Goal: Task Accomplishment & Management: Manage account settings

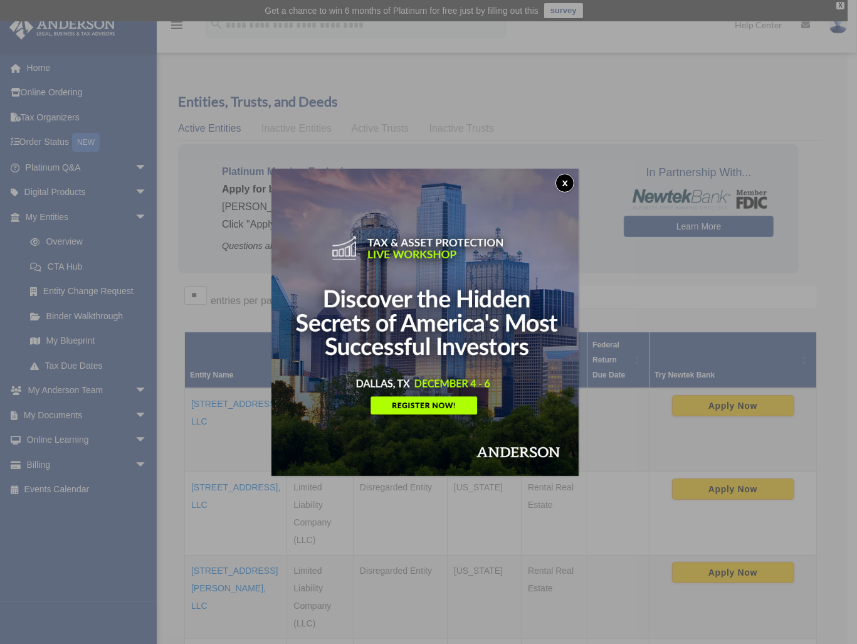
click at [565, 180] on button "x" at bounding box center [564, 183] width 19 height 19
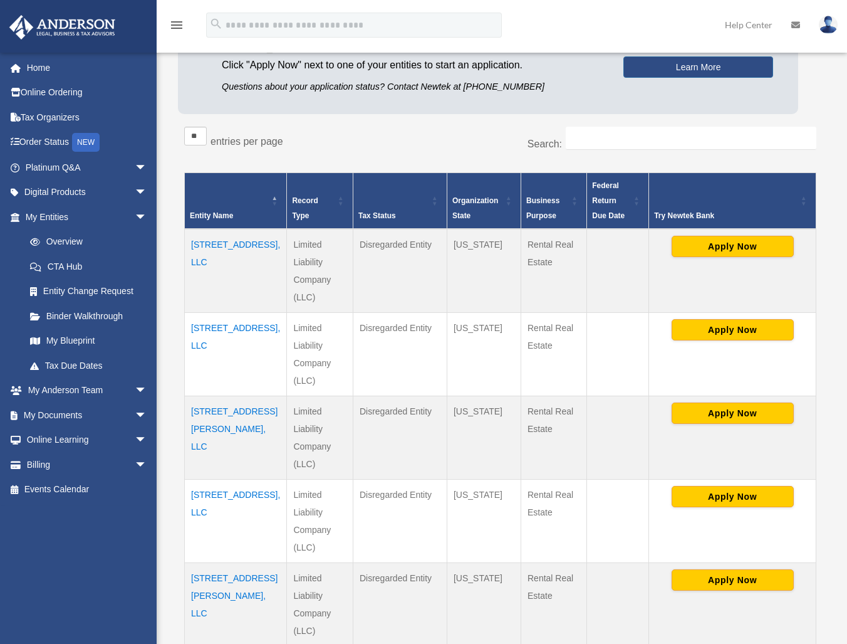
scroll to position [251, 0]
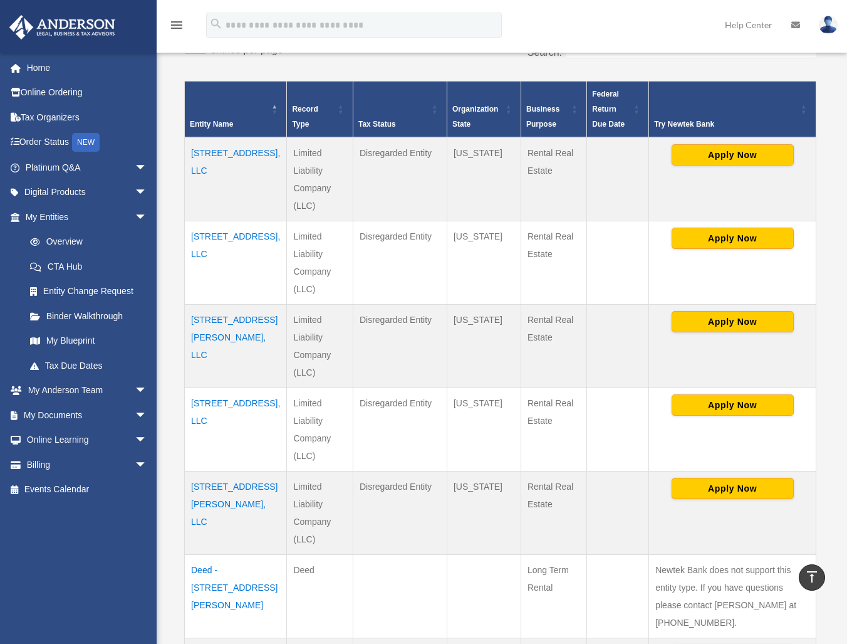
click at [199, 169] on td "3044 W Ridge Rd, LLC" at bounding box center [236, 179] width 102 height 84
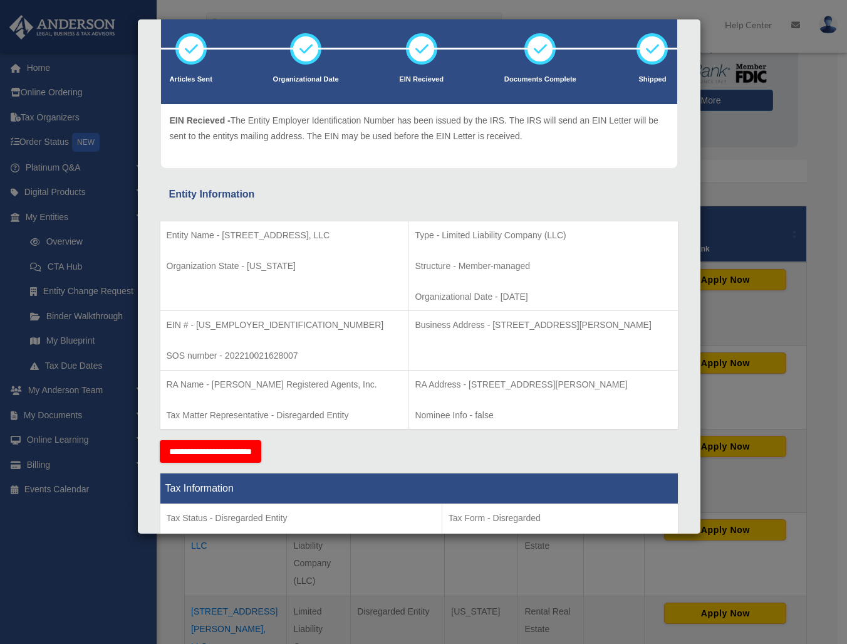
scroll to position [0, 0]
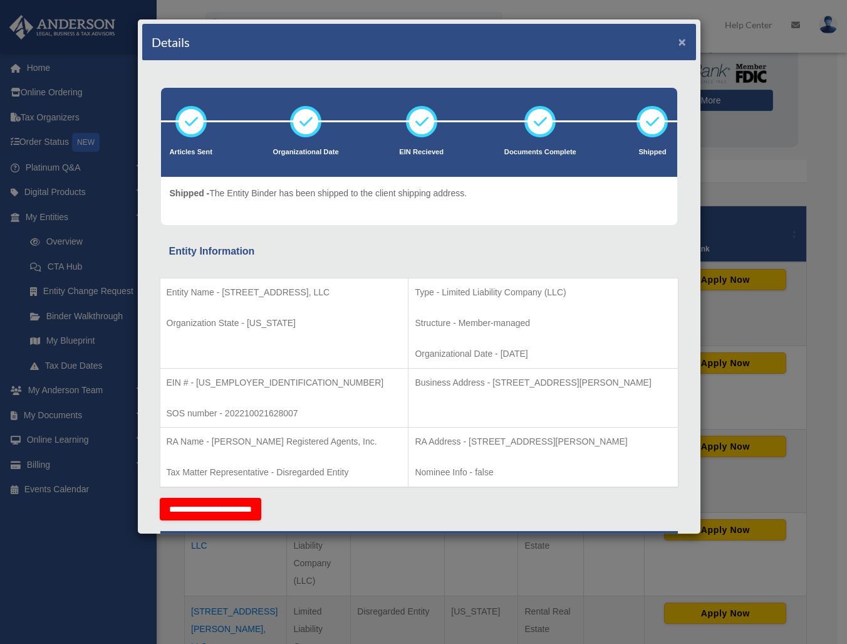
click at [679, 38] on button "×" at bounding box center [683, 41] width 8 height 13
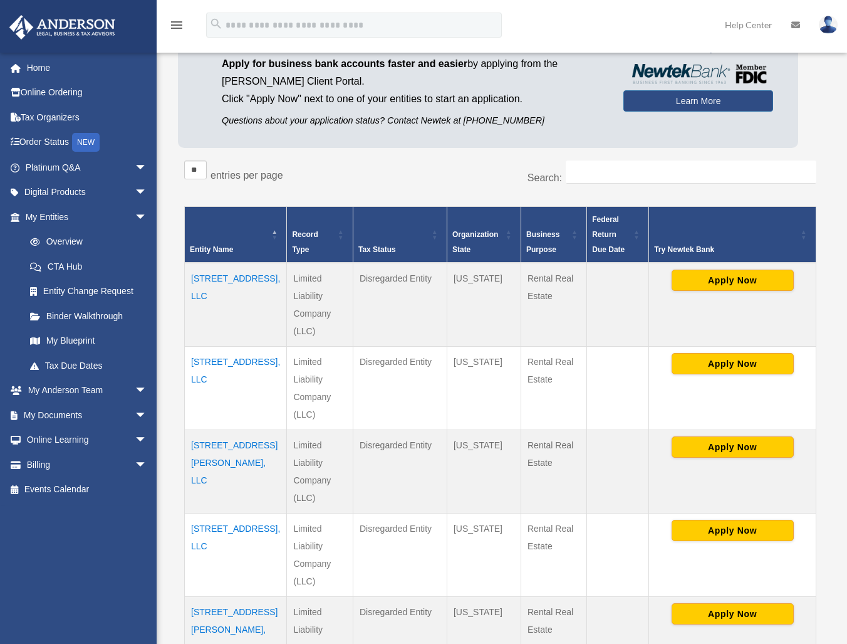
click at [214, 347] on td "321 Elder Rd, LLC" at bounding box center [236, 388] width 102 height 83
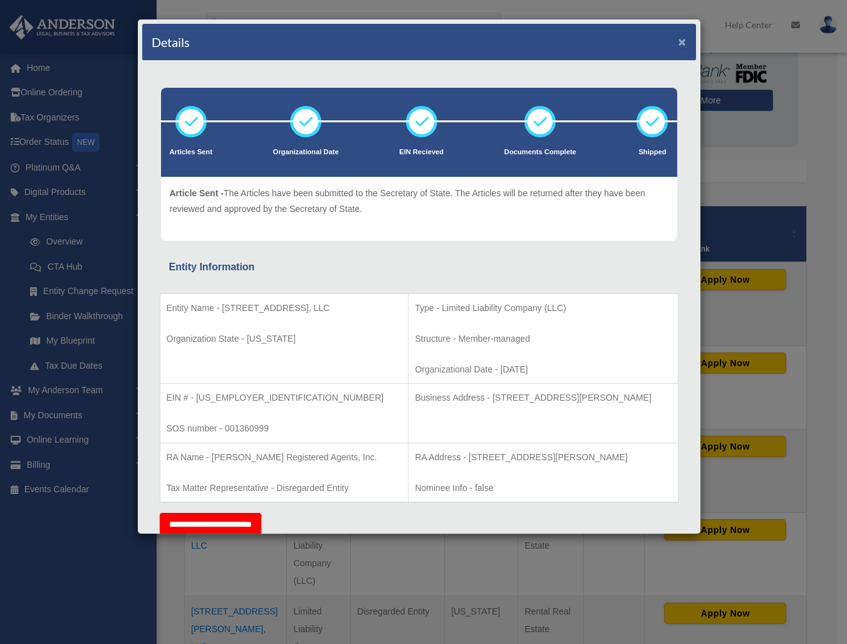
click at [679, 39] on button "×" at bounding box center [683, 41] width 8 height 13
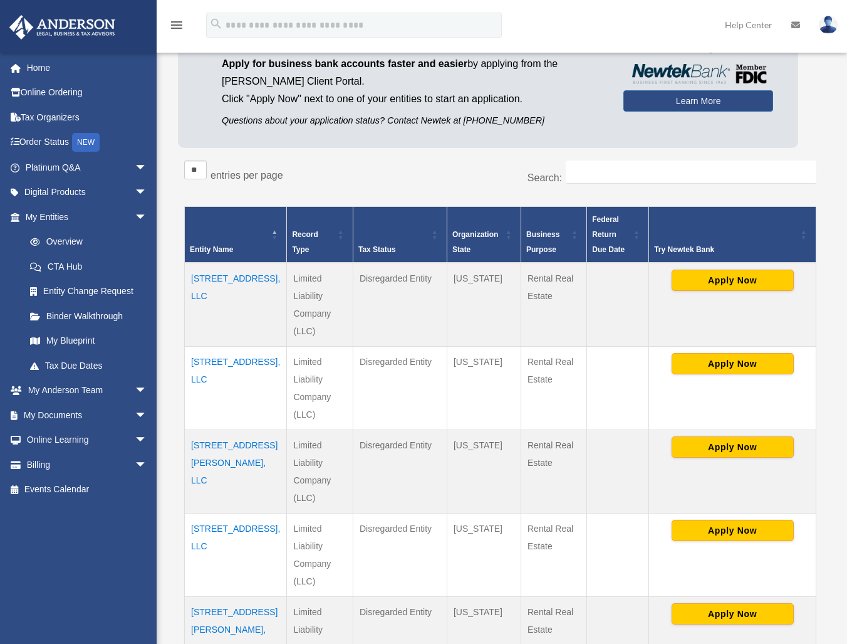
click at [201, 430] on td "3216 Moore Ave, LLC" at bounding box center [236, 471] width 102 height 83
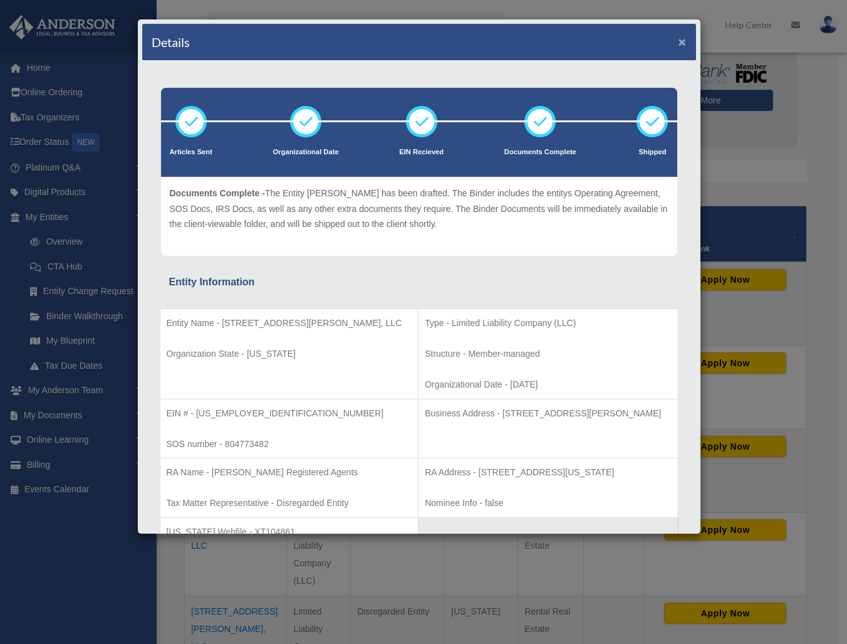
click at [679, 43] on button "×" at bounding box center [683, 41] width 8 height 13
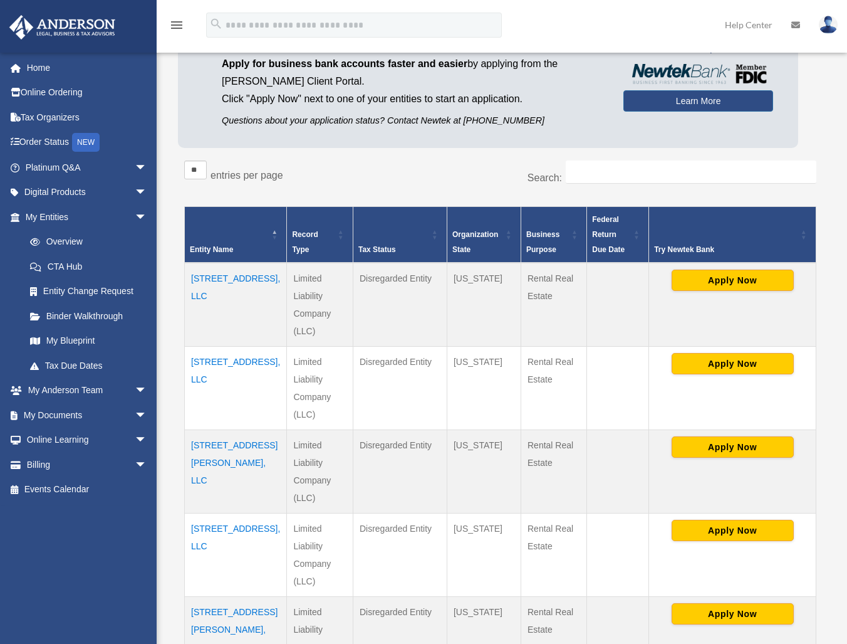
click at [211, 513] on td "[STREET_ADDRESS], LLC" at bounding box center [236, 554] width 102 height 83
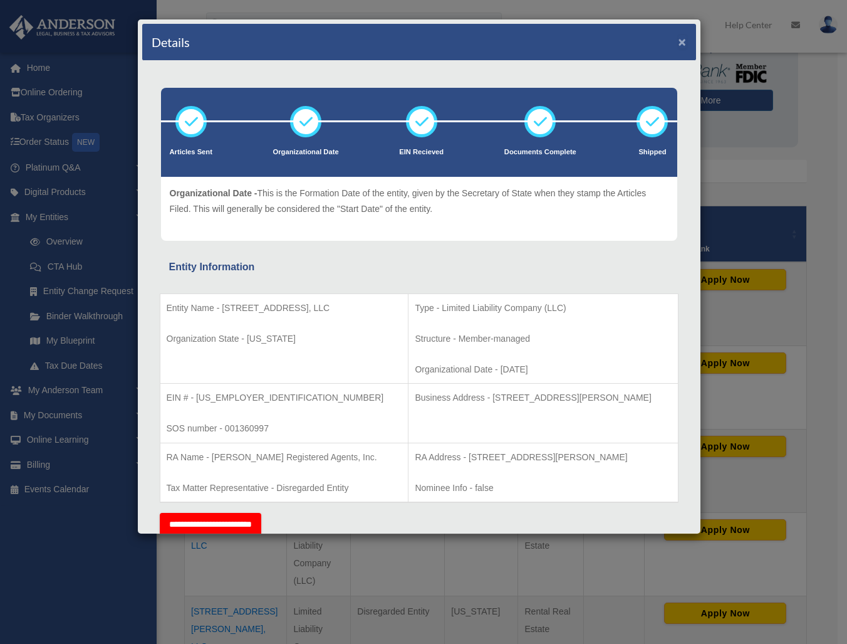
click at [679, 39] on button "×" at bounding box center [683, 41] width 8 height 13
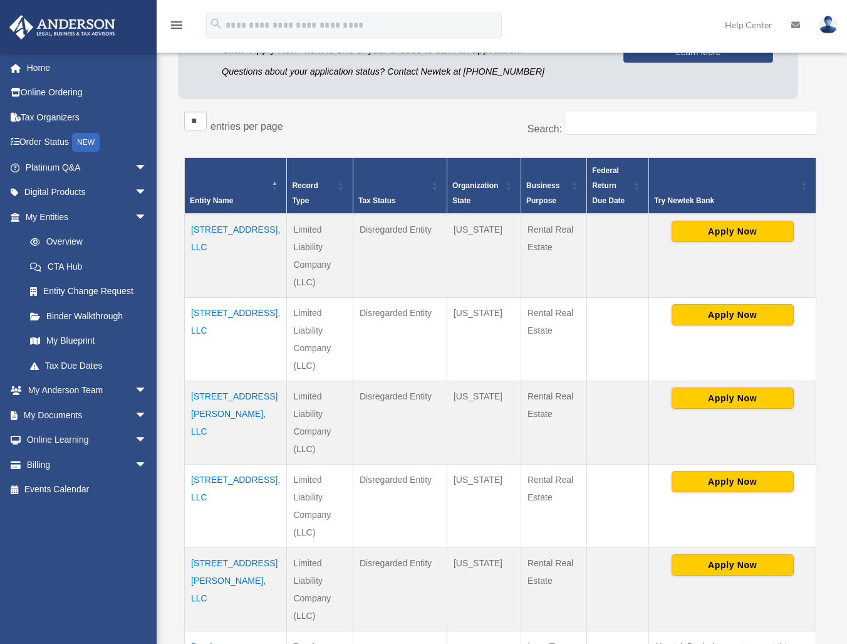
scroll to position [251, 0]
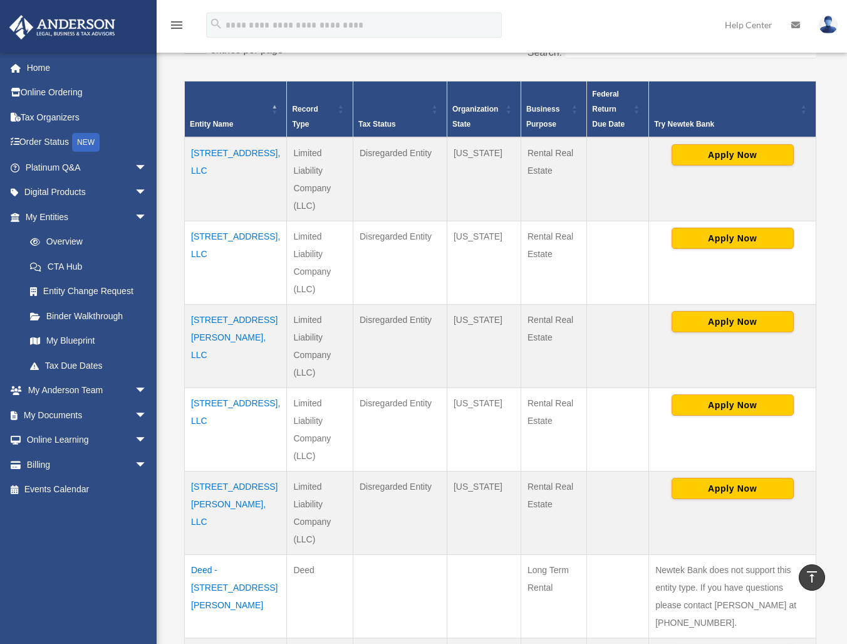
click at [206, 471] on td "[STREET_ADDRESS][PERSON_NAME], LLC" at bounding box center [236, 512] width 102 height 83
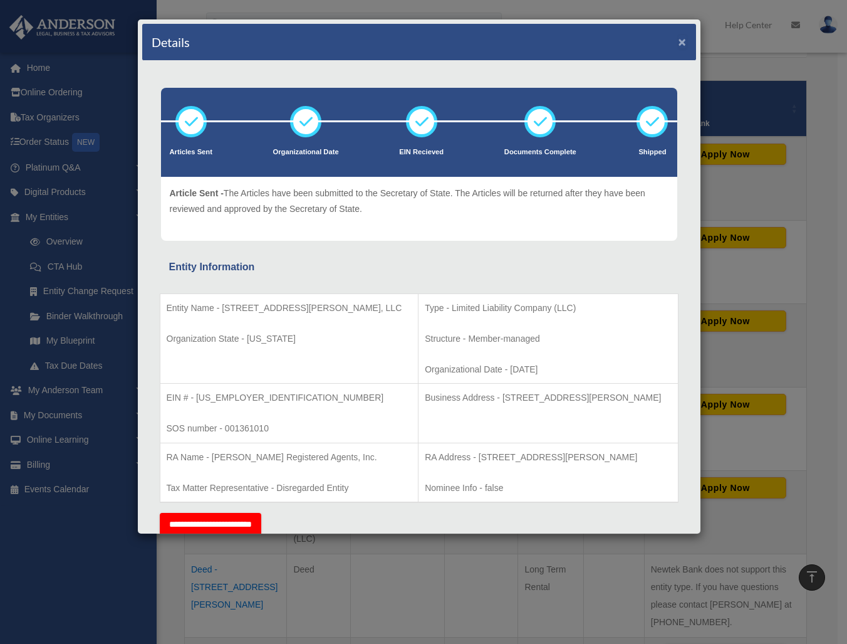
click at [679, 44] on button "×" at bounding box center [683, 41] width 8 height 13
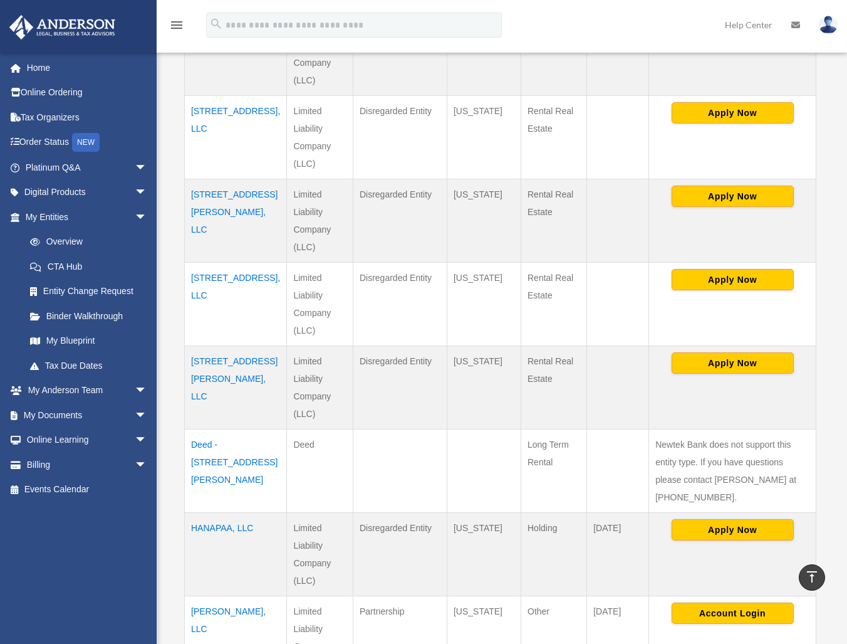
scroll to position [439, 0]
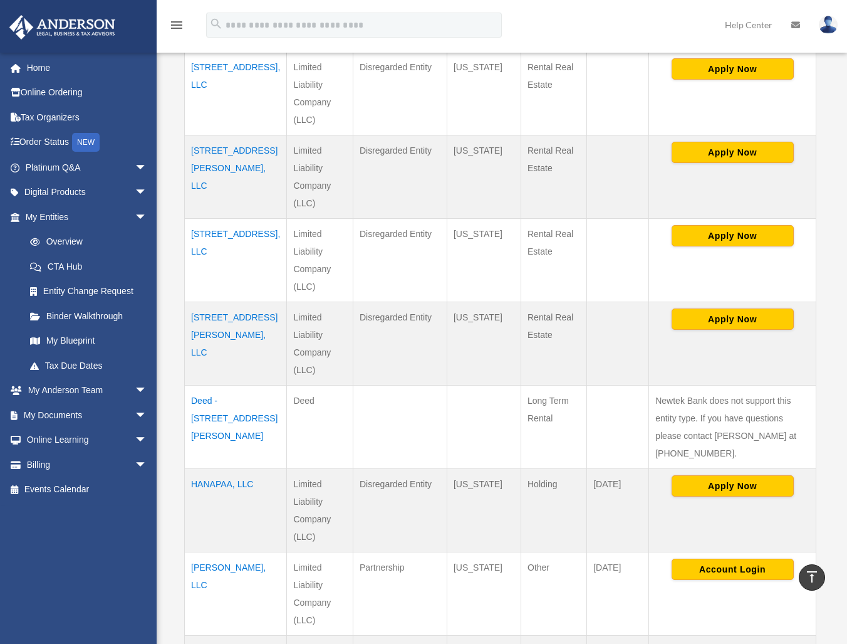
click at [216, 356] on tbody "3044 W Ridge Rd, LLC Limited Liability Company (LLC) Disregarded Entity Indiana…" at bounding box center [501, 385] width 632 height 834
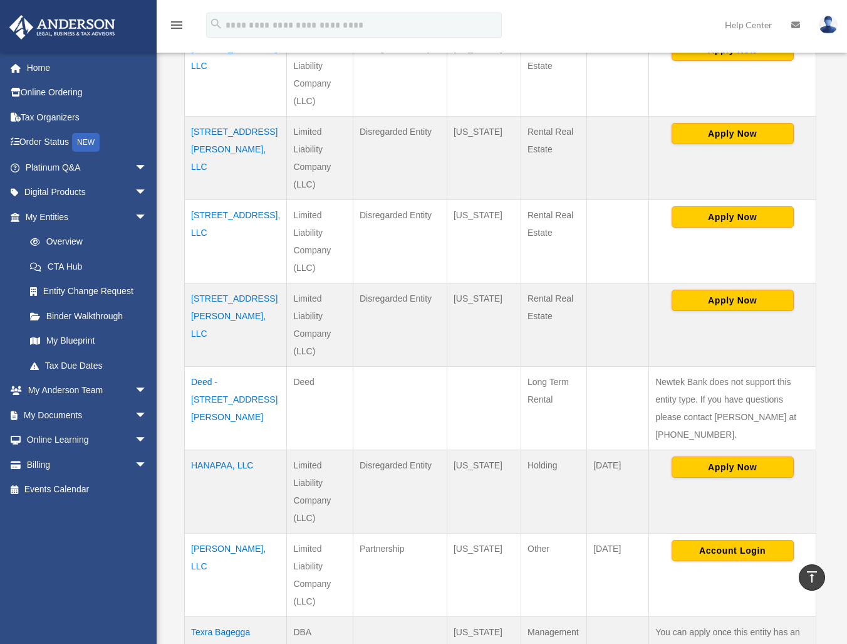
click at [211, 450] on td "HANAPAA, LLC" at bounding box center [236, 491] width 102 height 83
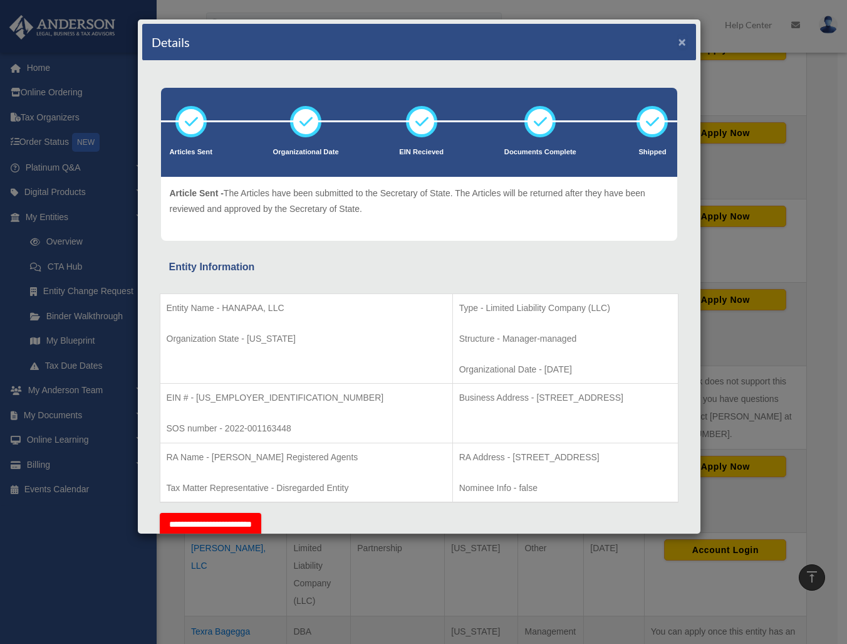
click at [679, 45] on button "×" at bounding box center [683, 41] width 8 height 13
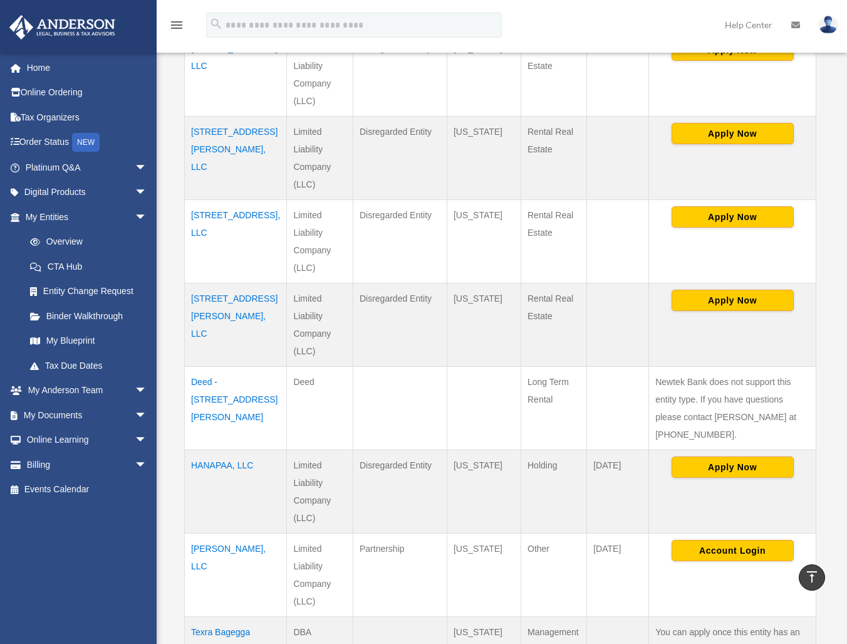
click at [207, 533] on td "IVAN TUSKAN, LLC" at bounding box center [236, 574] width 102 height 83
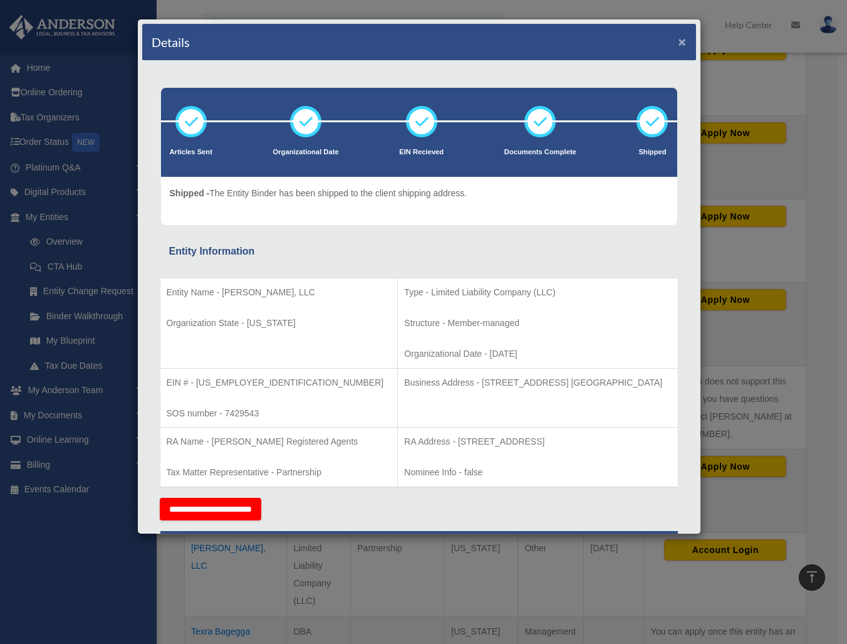
click at [679, 39] on button "×" at bounding box center [683, 41] width 8 height 13
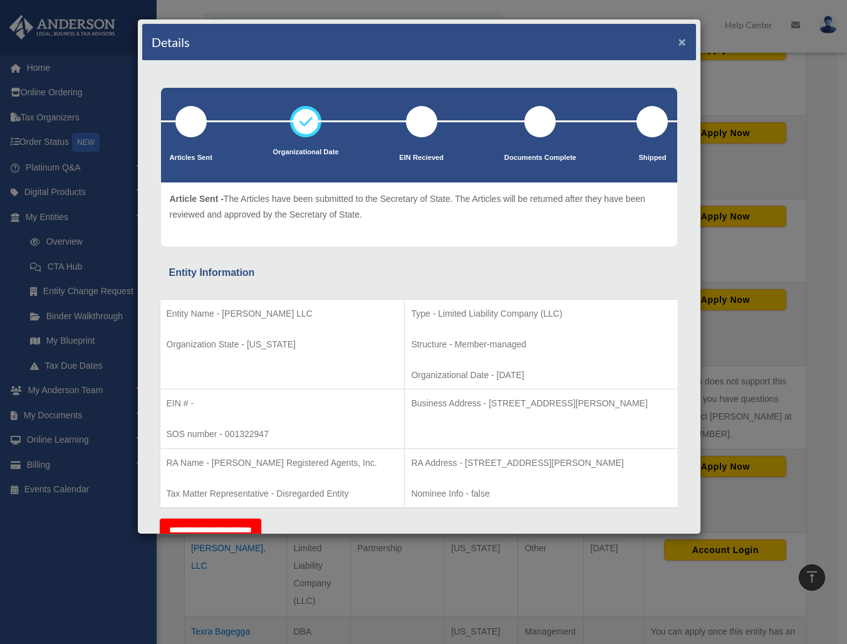
click at [679, 39] on button "×" at bounding box center [683, 41] width 8 height 13
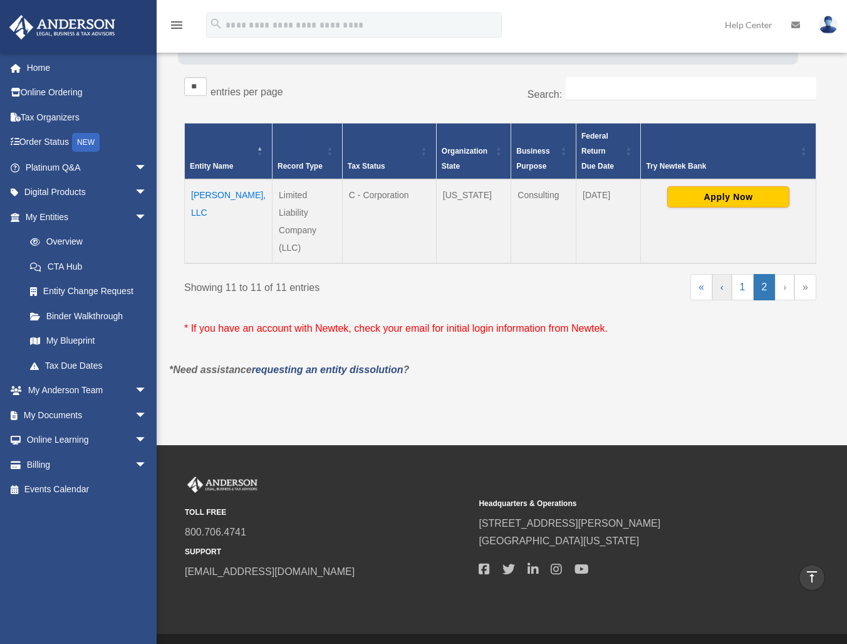
click at [727, 274] on link "‹" at bounding box center [722, 287] width 19 height 26
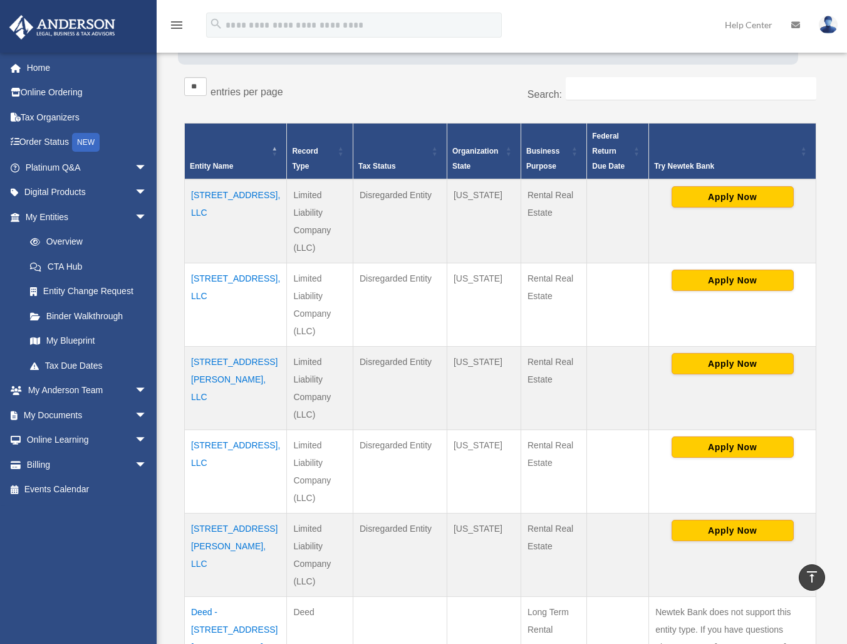
scroll to position [694, 0]
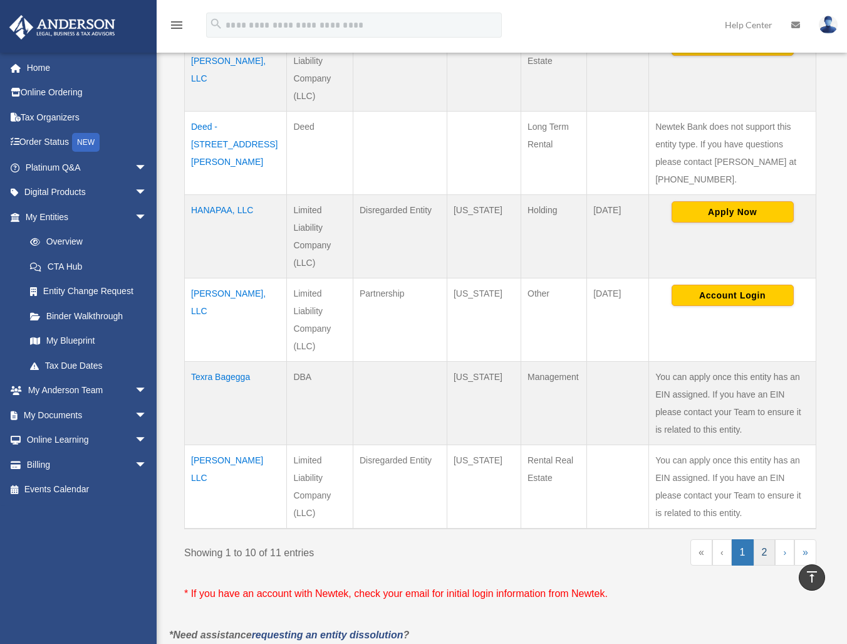
click at [760, 539] on link "2" at bounding box center [765, 552] width 22 height 26
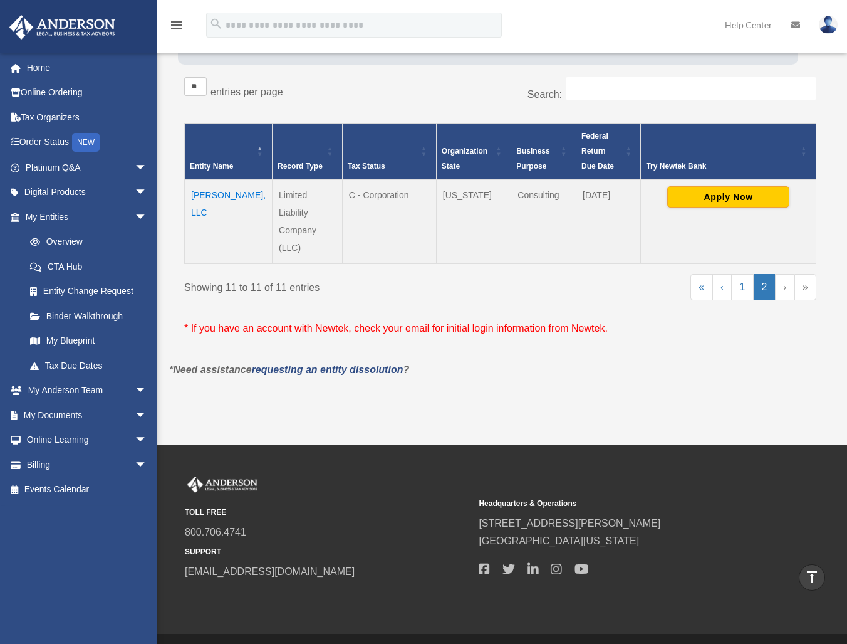
click at [233, 195] on td "[PERSON_NAME], LLC" at bounding box center [229, 221] width 88 height 84
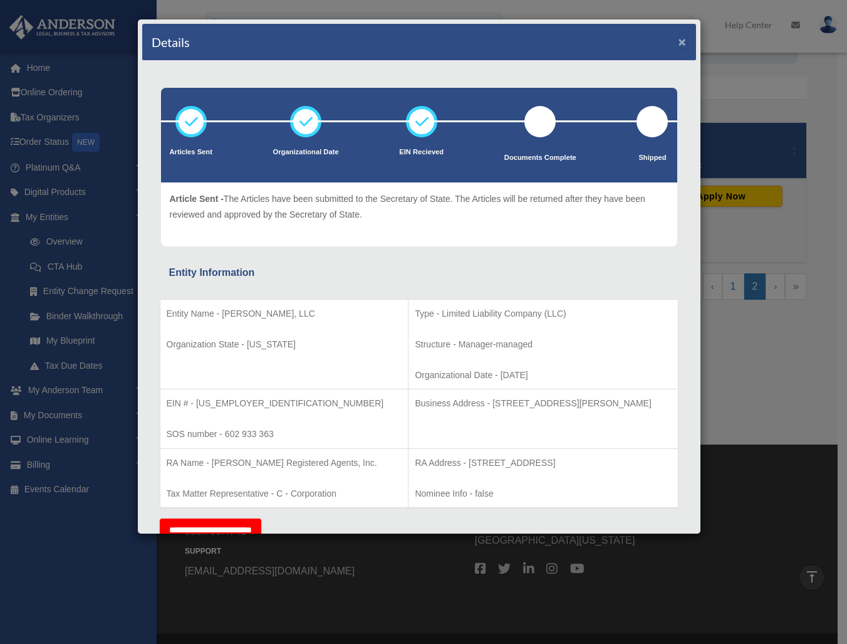
click at [679, 42] on button "×" at bounding box center [683, 41] width 8 height 13
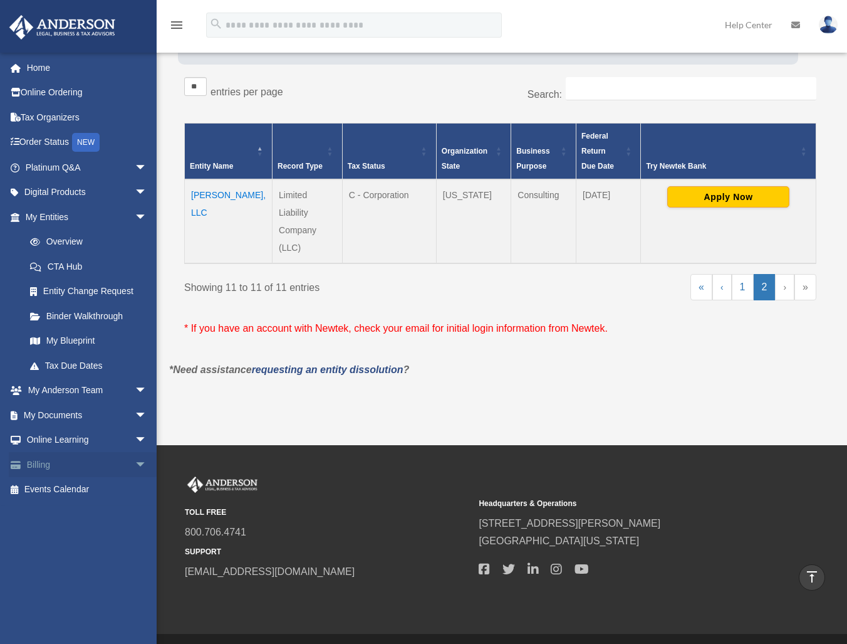
click at [66, 462] on link "Billing arrow_drop_down" at bounding box center [87, 464] width 157 height 25
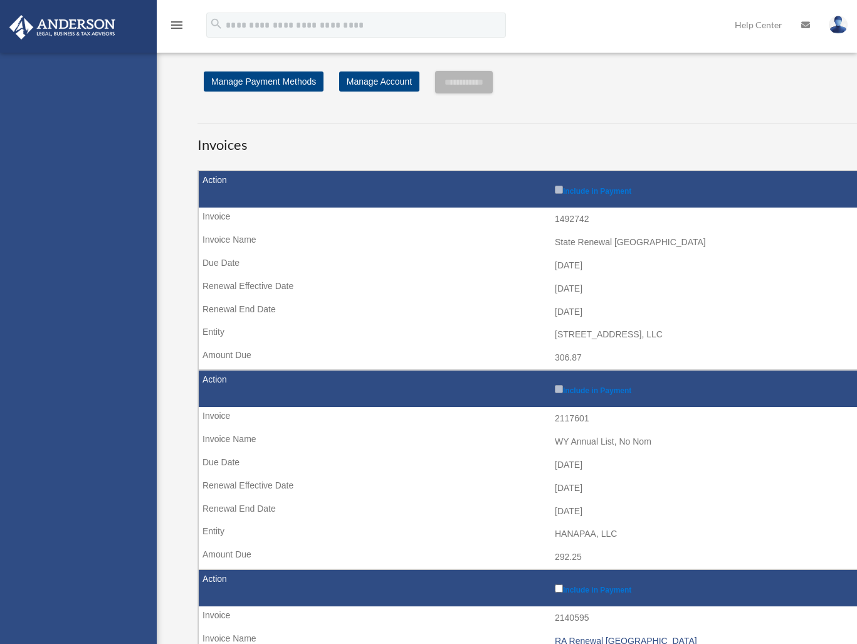
click at [61, 468] on div "[EMAIL_ADDRESS][DOMAIN_NAME] Sign Out [EMAIL_ADDRESS][DOMAIN_NAME] Home Online …" at bounding box center [78, 375] width 157 height 644
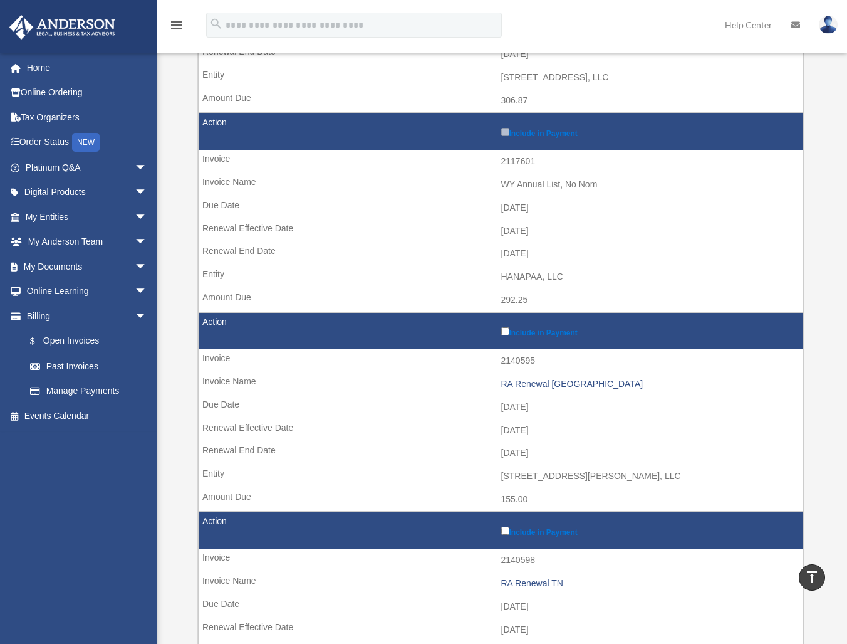
scroll to position [63, 0]
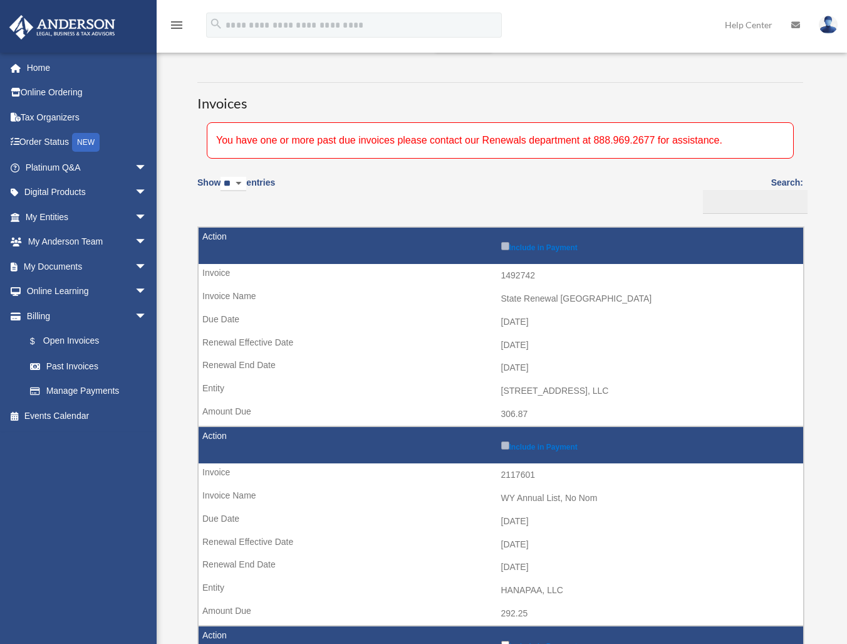
click at [531, 139] on div "You have one or more past due invoices please contact our Renewals department a…" at bounding box center [500, 140] width 587 height 36
click at [243, 182] on select "** ** ** ***" at bounding box center [234, 184] width 26 height 14
select select "***"
click at [223, 177] on select "** ** ** ***" at bounding box center [234, 184] width 26 height 14
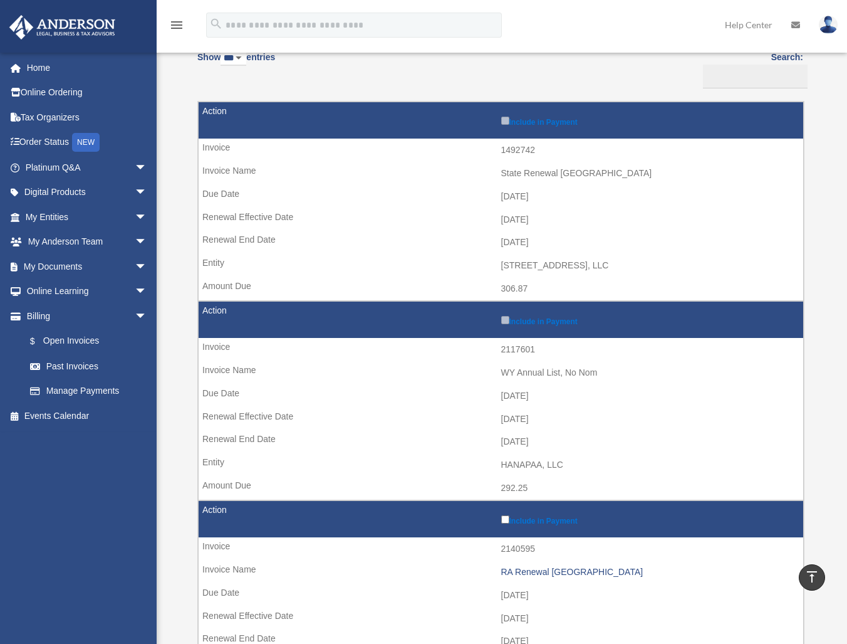
scroll to position [0, 0]
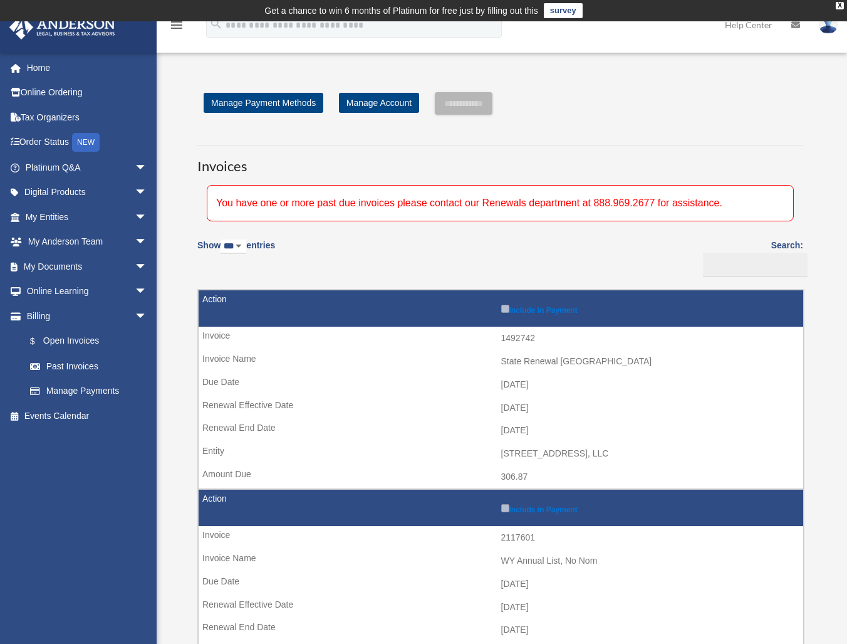
click at [389, 208] on div "You have one or more past due invoices please contact our Renewals department a…" at bounding box center [500, 203] width 587 height 36
click at [373, 102] on link "Manage Account" at bounding box center [379, 103] width 80 height 20
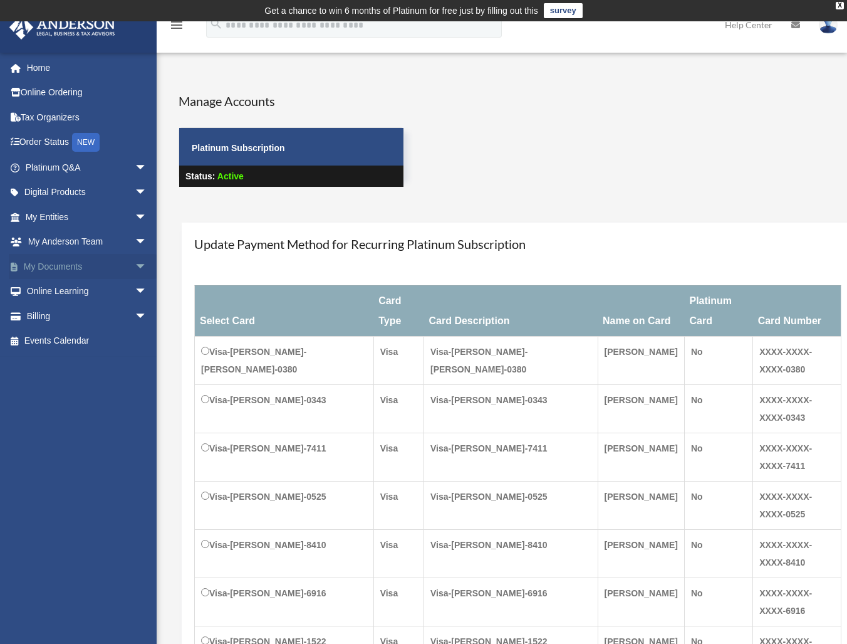
click at [77, 269] on link "My Documents arrow_drop_down" at bounding box center [87, 266] width 157 height 25
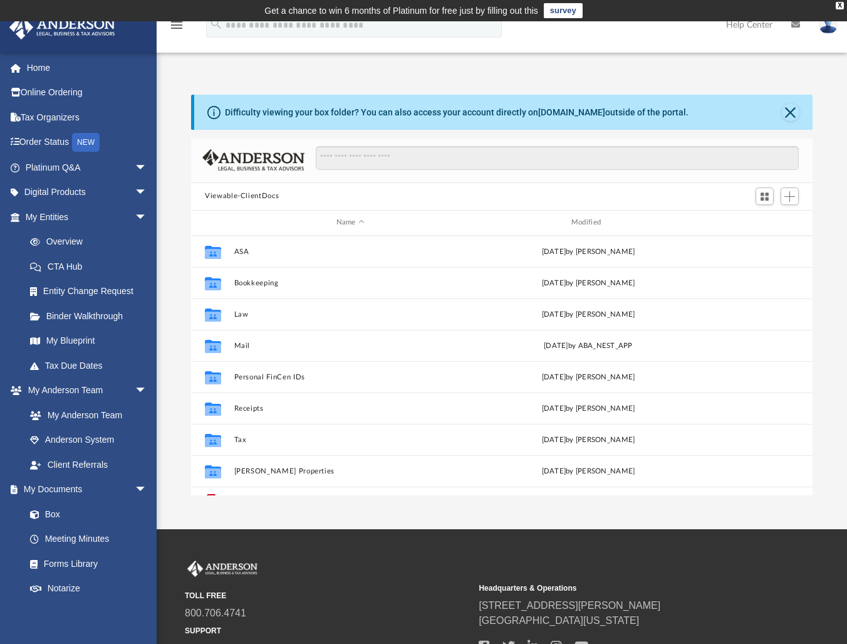
scroll to position [275, 612]
click at [60, 591] on link "Notarize" at bounding box center [92, 588] width 149 height 25
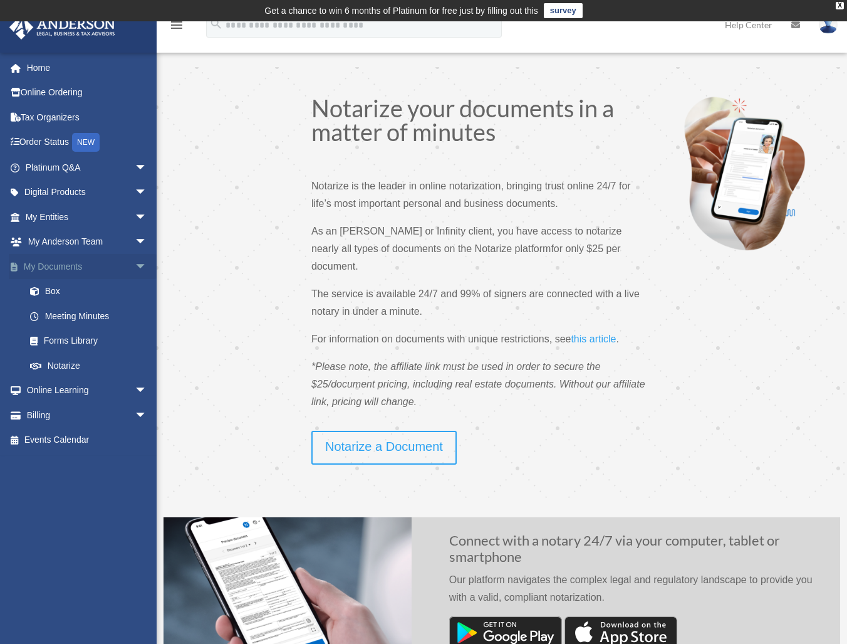
click at [108, 267] on link "My Documents arrow_drop_down" at bounding box center [87, 266] width 157 height 25
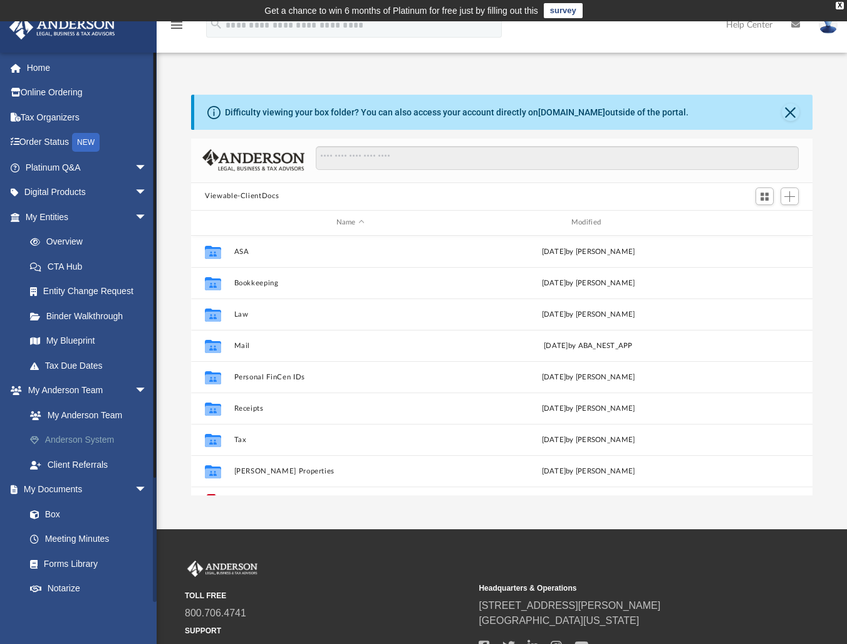
scroll to position [275, 612]
click at [135, 387] on span "arrow_drop_down" at bounding box center [147, 391] width 25 height 26
click at [135, 414] on span "arrow_drop_down" at bounding box center [147, 415] width 25 height 26
click at [135, 438] on span "arrow_drop_down" at bounding box center [147, 440] width 25 height 26
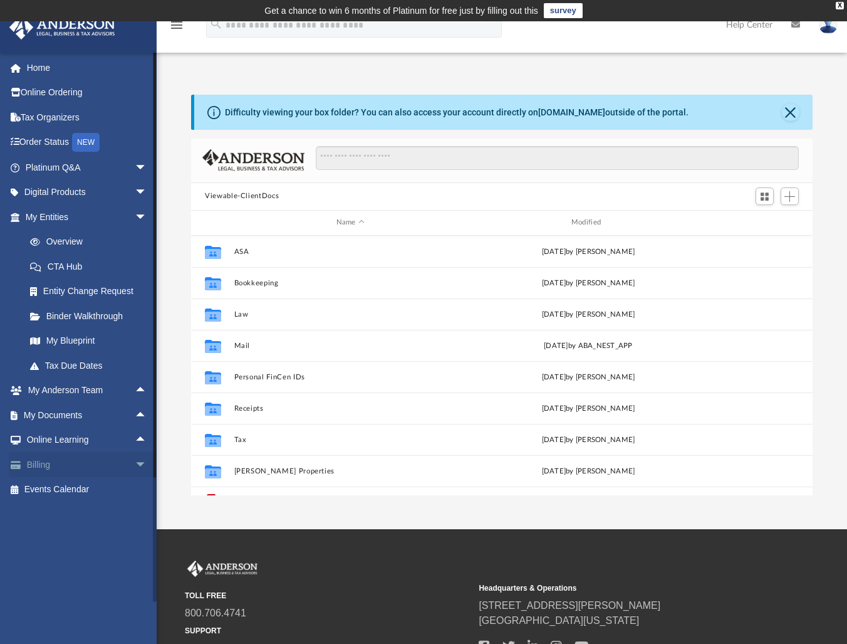
click at [118, 461] on link "Billing arrow_drop_down" at bounding box center [87, 464] width 157 height 25
click at [39, 466] on link "Billing arrow_drop_down" at bounding box center [87, 464] width 157 height 25
click at [135, 462] on span "arrow_drop_down" at bounding box center [147, 465] width 25 height 26
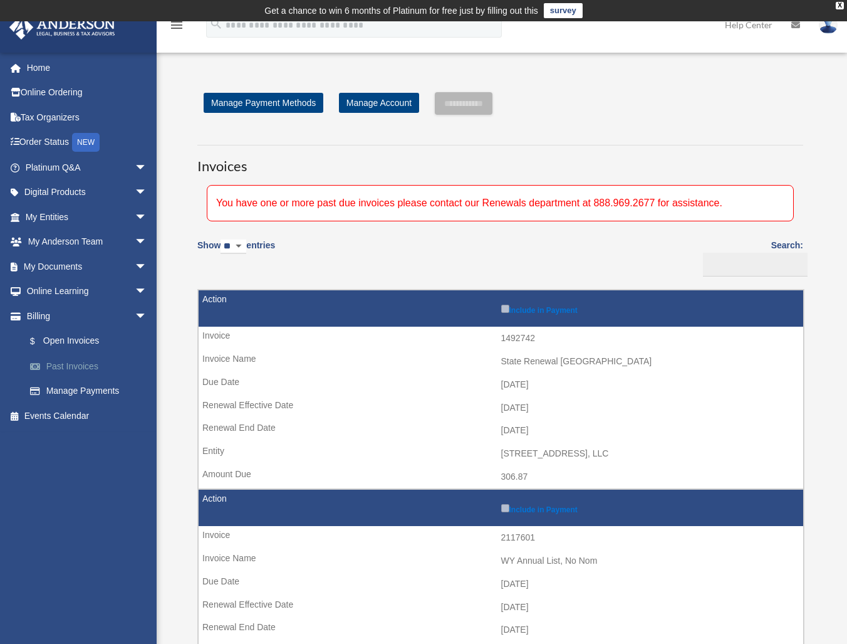
click at [85, 363] on link "Past Invoices" at bounding box center [92, 365] width 149 height 25
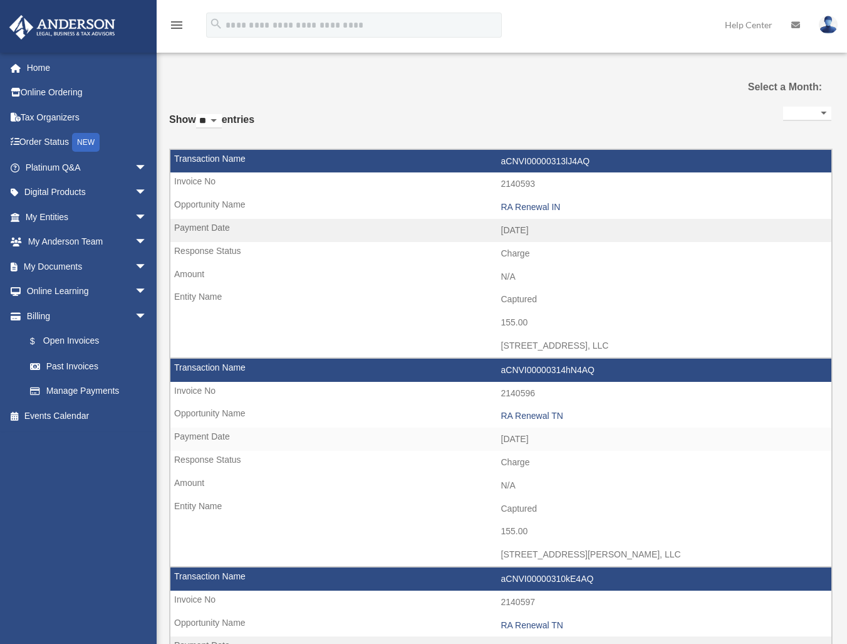
select select
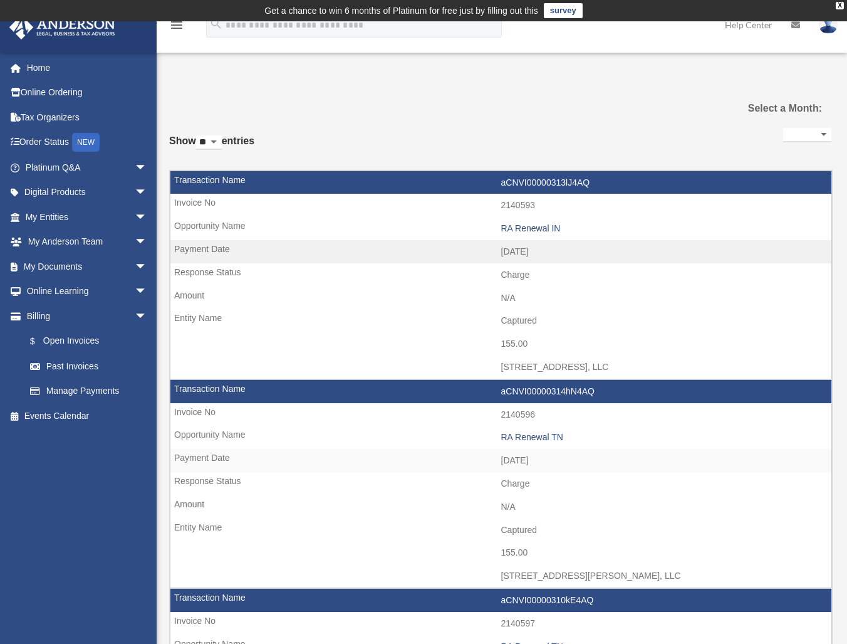
click at [219, 140] on select "** ** ** ***" at bounding box center [209, 142] width 26 height 14
click at [199, 135] on select "** ** ** ***" at bounding box center [209, 142] width 26 height 14
click at [222, 144] on select "** ** ** ***" at bounding box center [209, 142] width 26 height 14
select select "**"
click at [199, 135] on select "** ** ** ***" at bounding box center [209, 142] width 26 height 14
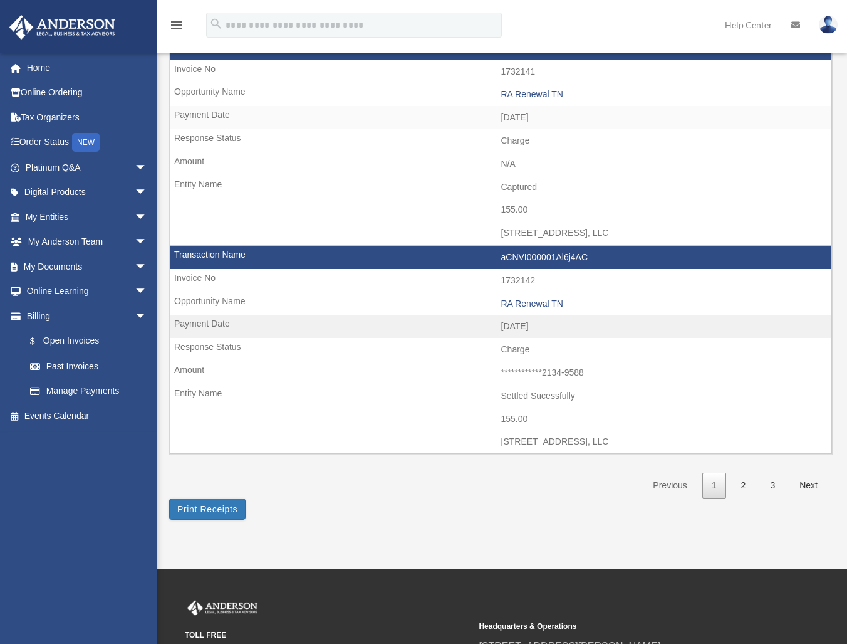
scroll to position [4892, 0]
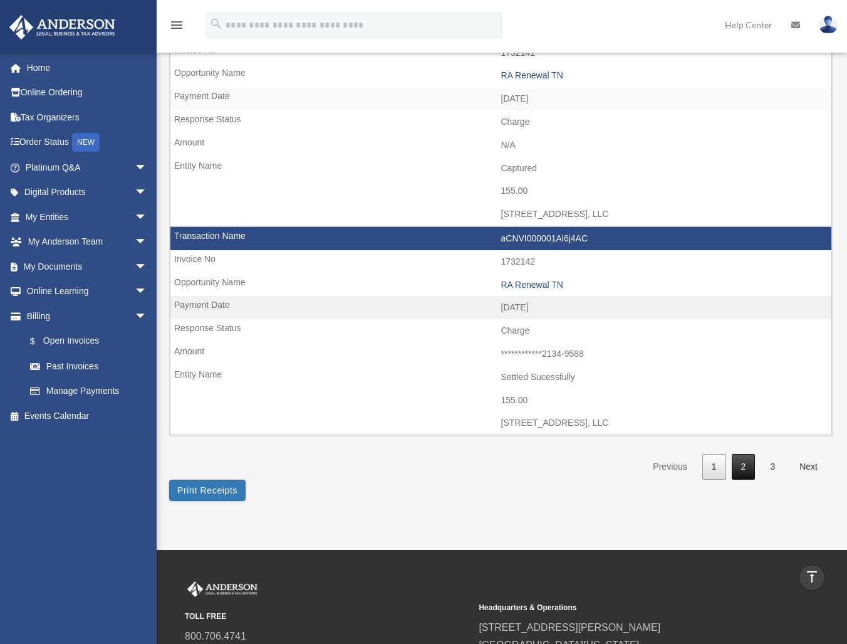
click at [742, 454] on link "2" at bounding box center [744, 467] width 24 height 26
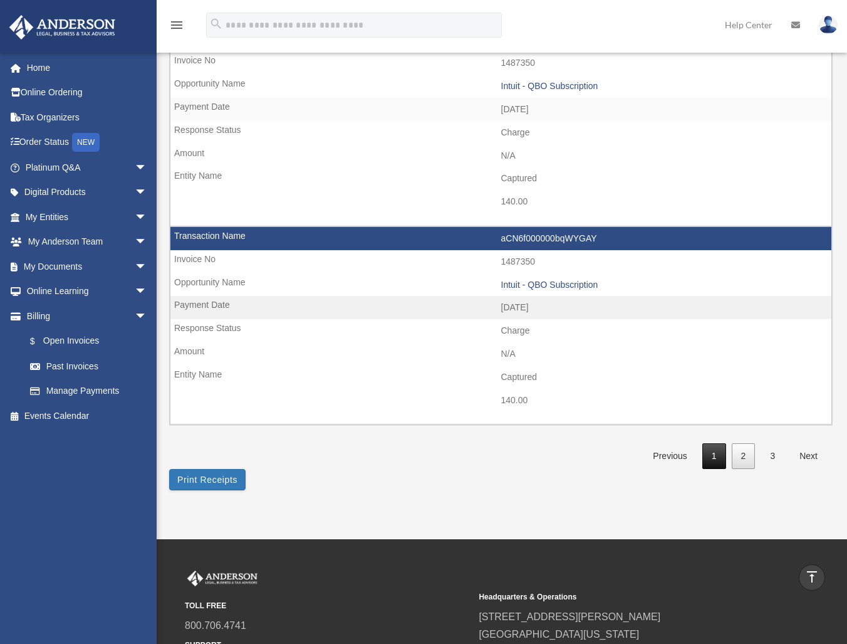
click at [713, 443] on link "1" at bounding box center [714, 456] width 24 height 26
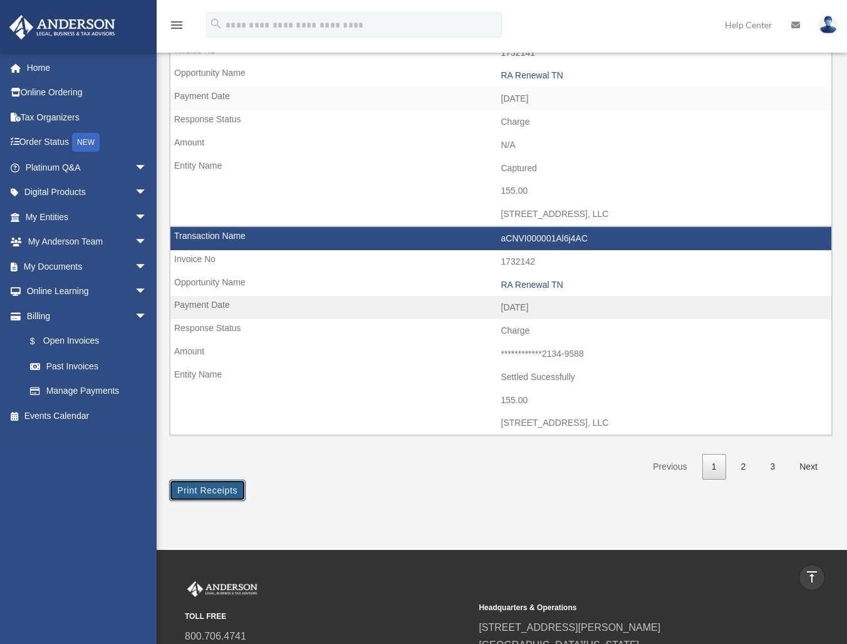
click at [207, 479] on button "Print Receipts" at bounding box center [207, 489] width 76 height 21
click at [73, 339] on link "$ Open Invoices" at bounding box center [92, 341] width 149 height 26
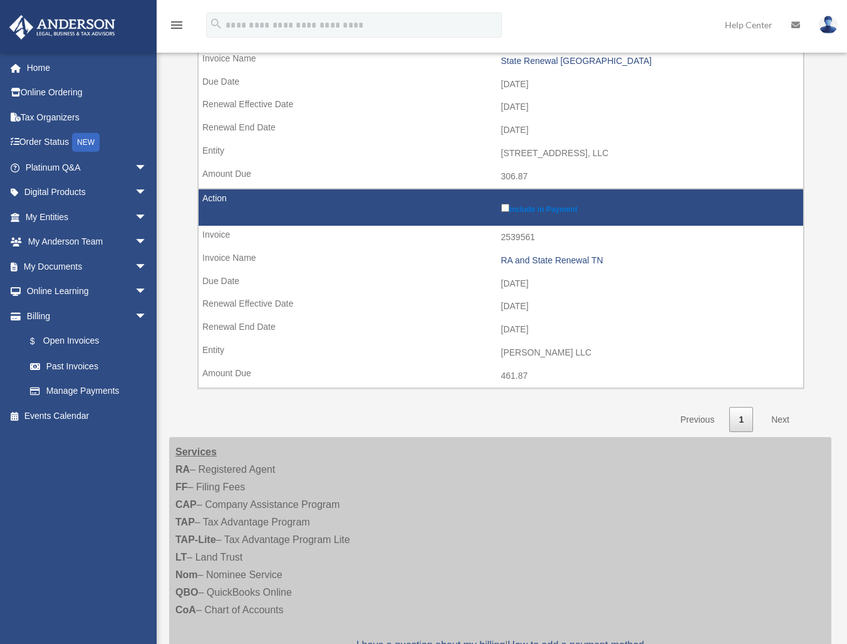
scroll to position [2068, 0]
